Goal: Entertainment & Leisure: Consume media (video, audio)

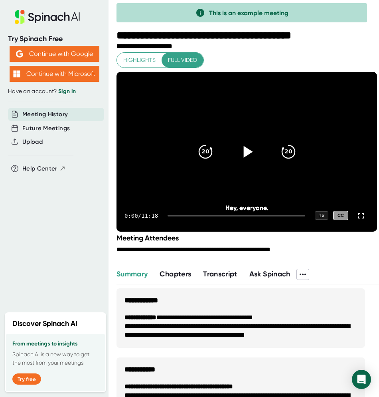
click at [237, 150] on icon at bounding box center [247, 151] width 20 height 20
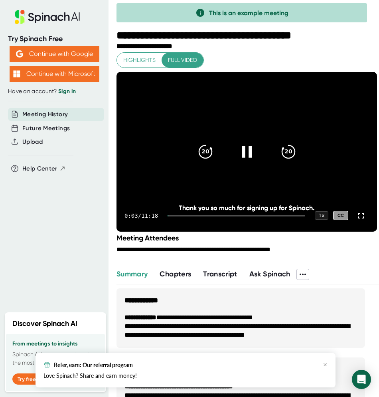
click at [249, 149] on icon at bounding box center [247, 151] width 20 height 20
drag, startPoint x: 270, startPoint y: 65, endPoint x: 228, endPoint y: 110, distance: 61.5
click at [267, 66] on div "Highlights Full video 20 20 0:03 / 11:18 1 x CC Thank you so much for signing u…" at bounding box center [247, 141] width 261 height 179
click at [233, 124] on video at bounding box center [247, 152] width 261 height 160
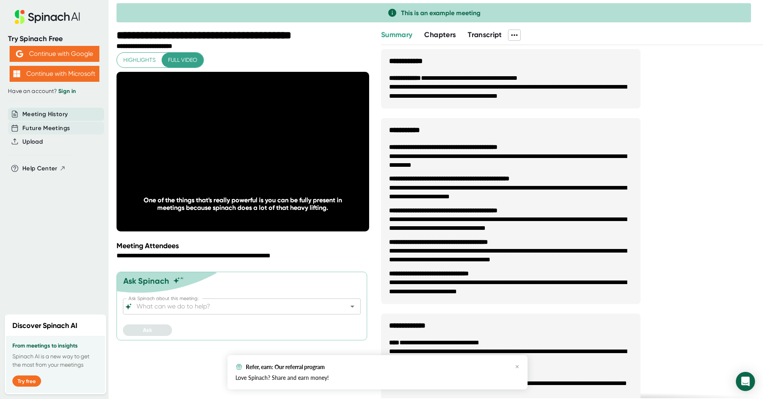
click at [54, 127] on span "Future Meetings" at bounding box center [45, 128] width 47 height 9
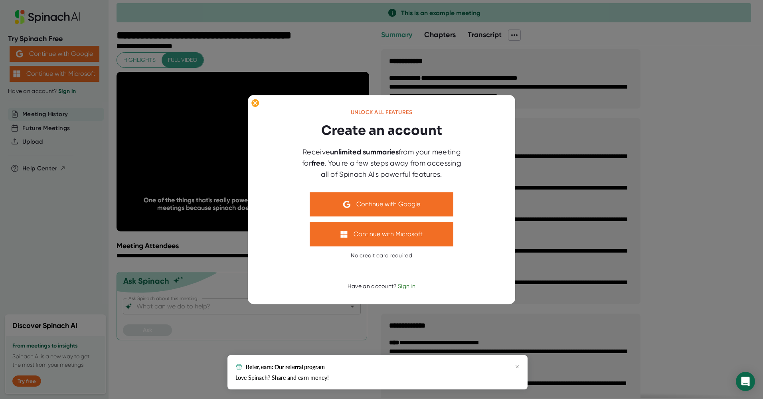
click at [379, 31] on div at bounding box center [381, 199] width 763 height 399
